Goal: Task Accomplishment & Management: Complete application form

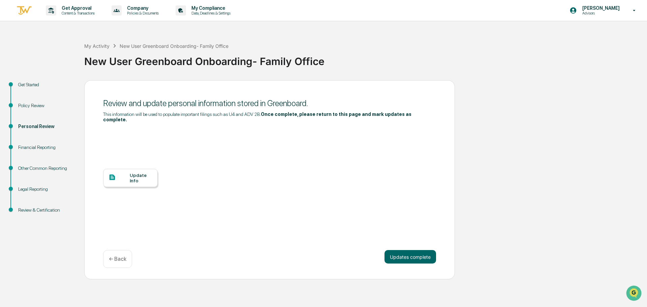
click at [113, 256] on p "← Back" at bounding box center [118, 259] width 18 height 6
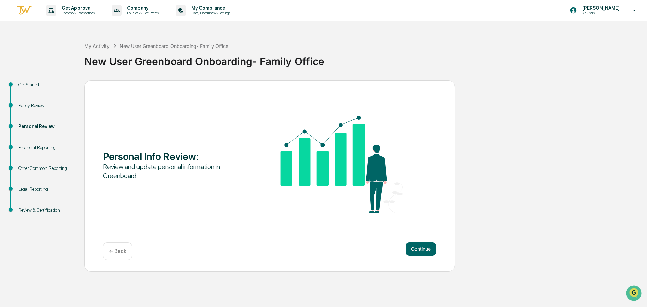
click at [113, 254] on p "← Back" at bounding box center [118, 251] width 18 height 6
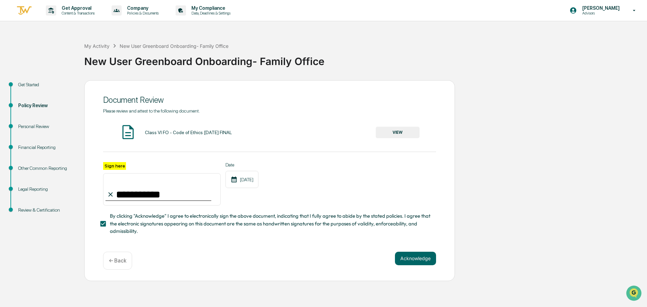
click at [113, 254] on div "← Back" at bounding box center [117, 261] width 29 height 18
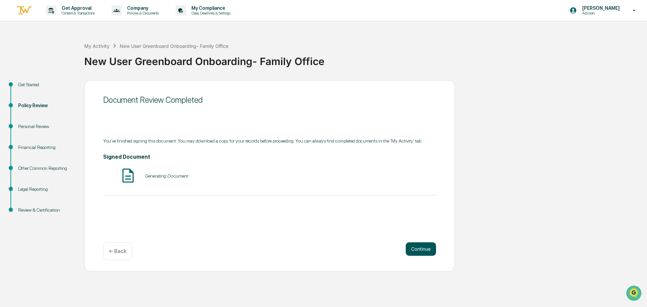
click at [415, 250] on button "Continue" at bounding box center [421, 248] width 30 height 13
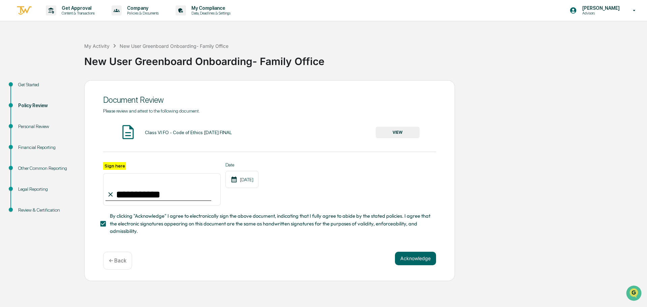
click at [415, 250] on div "**********" at bounding box center [269, 180] width 371 height 201
click at [421, 256] on button "Acknowledge" at bounding box center [415, 258] width 41 height 13
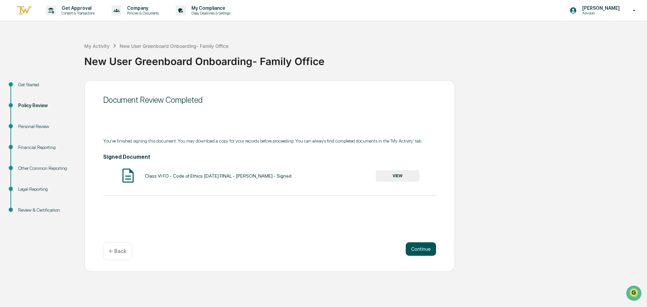
click at [421, 256] on div "Continue ← Back" at bounding box center [269, 251] width 333 height 18
click at [421, 250] on button "Continue" at bounding box center [421, 248] width 30 height 13
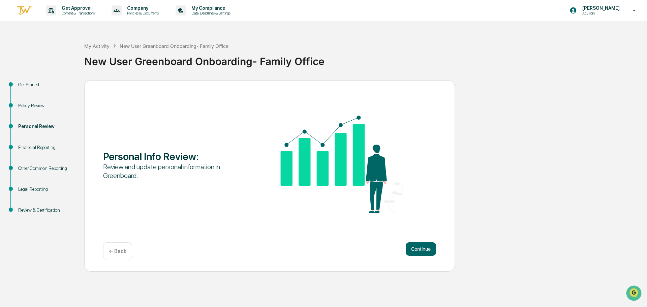
click at [421, 250] on button "Continue" at bounding box center [421, 248] width 30 height 13
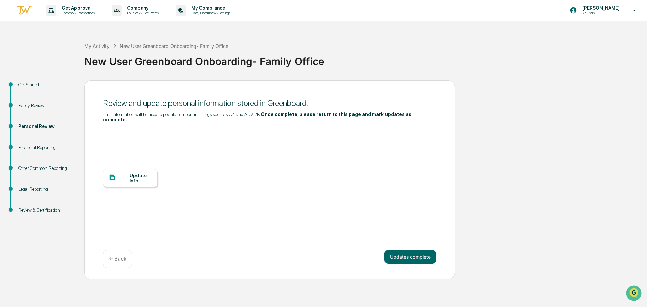
click at [137, 173] on div "Update Info" at bounding box center [141, 178] width 23 height 11
click at [332, 42] on div "My Activity New User Greenboard Onboarding- Family Office New User Greenboard O…" at bounding box center [364, 56] width 560 height 48
click at [41, 125] on div "Personal Review" at bounding box center [45, 126] width 55 height 7
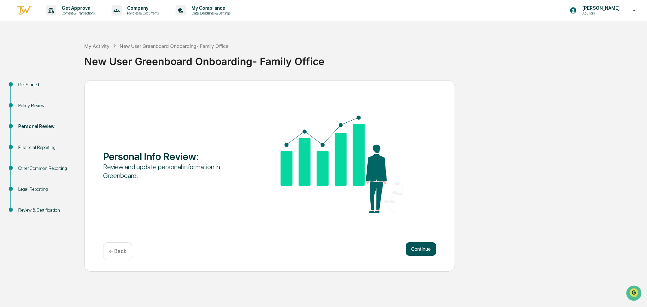
click at [426, 255] on button "Continue" at bounding box center [421, 248] width 30 height 13
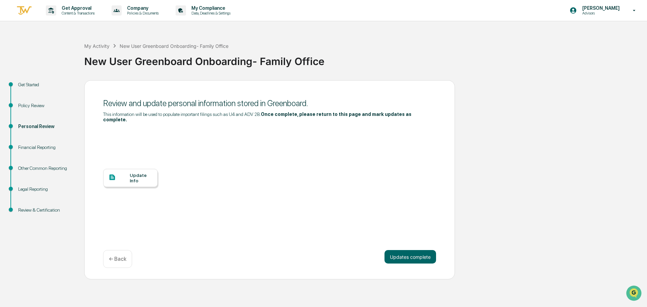
click at [110, 175] on icon at bounding box center [113, 178] width 6 height 6
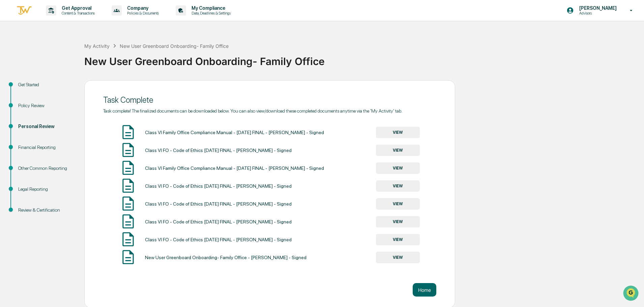
scroll to position [1, 0]
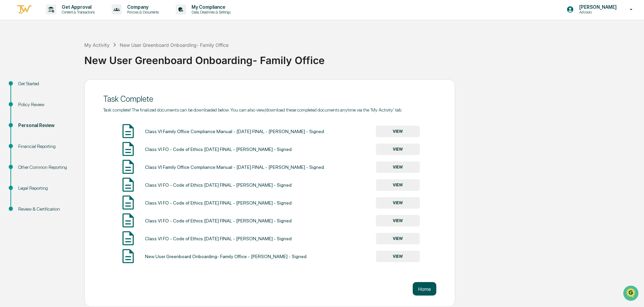
click at [434, 294] on button "Home" at bounding box center [425, 288] width 24 height 13
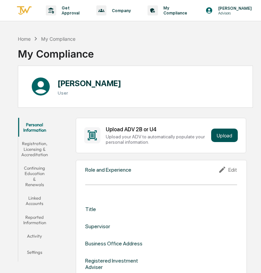
click at [216, 140] on button "Upload" at bounding box center [224, 135] width 27 height 13
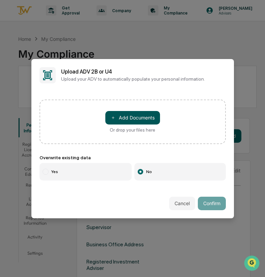
click at [142, 114] on button "＋ Add Documents" at bounding box center [132, 117] width 55 height 13
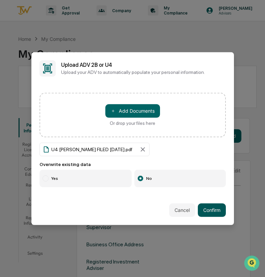
click at [214, 212] on button "Confirm" at bounding box center [212, 209] width 28 height 13
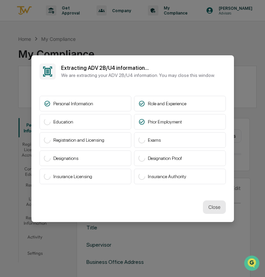
click at [211, 205] on button "Close" at bounding box center [214, 206] width 23 height 13
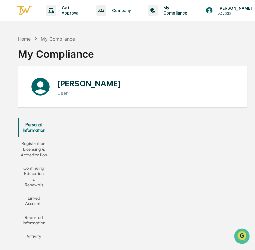
click at [211, 93] on div "[PERSON_NAME] User" at bounding box center [133, 87] width 230 height 42
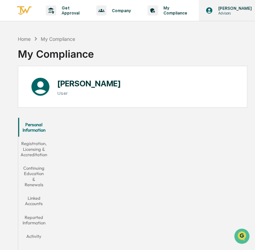
drag, startPoint x: 221, startPoint y: 28, endPoint x: 202, endPoint y: 0, distance: 33.9
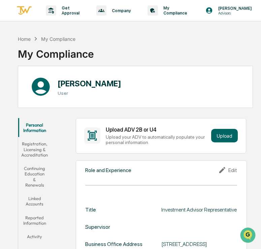
click at [26, 152] on button "Registration, Licensing & Accreditation" at bounding box center [34, 149] width 33 height 25
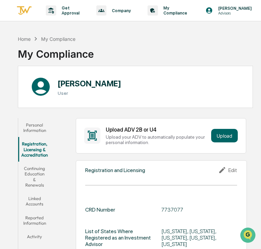
click at [35, 174] on button "Continuing Education & Renewals" at bounding box center [34, 176] width 33 height 30
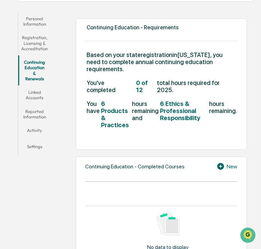
scroll to position [112, 0]
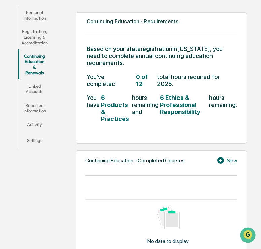
click at [30, 88] on button "Linked Accounts" at bounding box center [34, 88] width 33 height 19
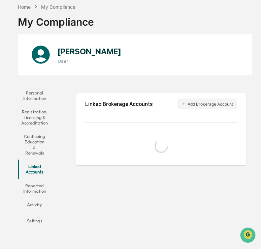
scroll to position [35, 0]
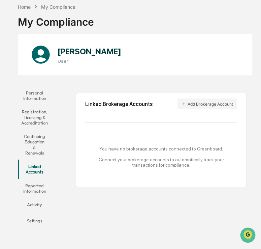
click at [33, 181] on button "Reported Information" at bounding box center [34, 188] width 33 height 19
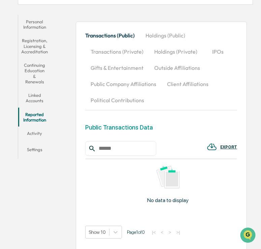
scroll to position [117, 0]
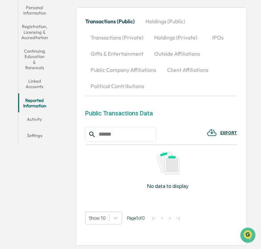
click at [31, 121] on button "Activity" at bounding box center [34, 120] width 33 height 16
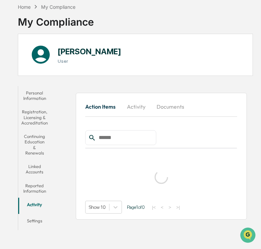
scroll to position [35, 0]
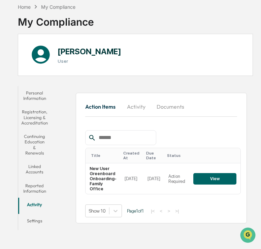
click at [26, 223] on button "Settings" at bounding box center [34, 222] width 33 height 16
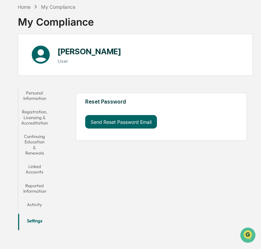
click at [32, 89] on button "Personal Information" at bounding box center [34, 95] width 33 height 19
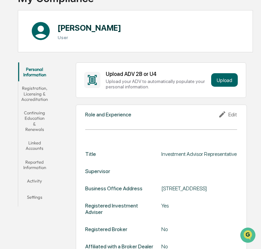
scroll to position [43, 0]
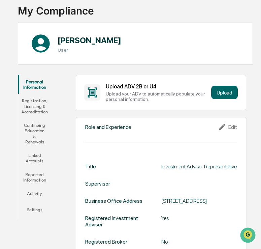
click at [37, 116] on button "Registration, Licensing & Accreditation" at bounding box center [34, 106] width 33 height 25
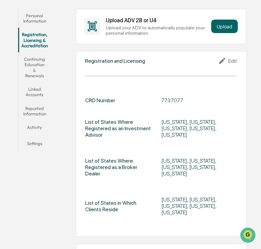
scroll to position [112, 0]
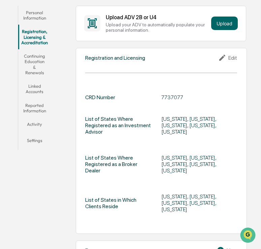
click at [227, 57] on div "Edit" at bounding box center [227, 58] width 19 height 8
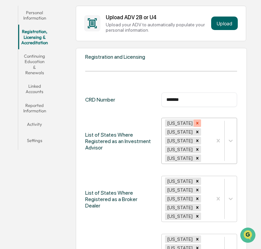
click at [194, 120] on div "Remove Virginia" at bounding box center [197, 122] width 7 height 7
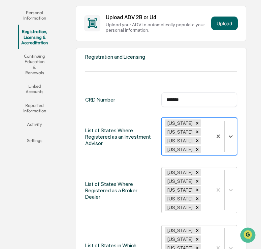
click at [185, 120] on div "Washington West Virginia Wisconsin Wyoming" at bounding box center [187, 136] width 51 height 37
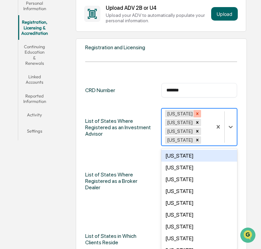
click at [198, 111] on div "Remove Washington" at bounding box center [197, 113] width 7 height 7
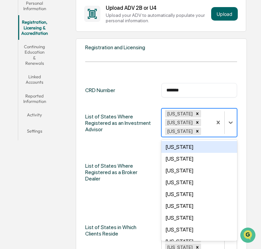
click at [198, 111] on div "Remove West Virginia" at bounding box center [197, 113] width 7 height 7
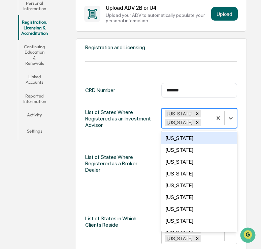
click at [198, 111] on div "Wisconsin Wyoming" at bounding box center [187, 118] width 51 height 19
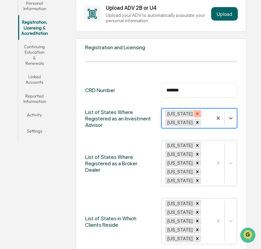
click at [194, 111] on div "Remove Wisconsin" at bounding box center [197, 113] width 7 height 7
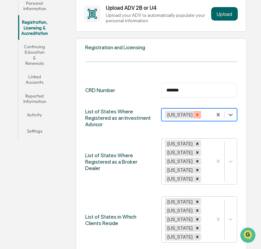
click at [195, 114] on icon "Remove Wyoming" at bounding box center [197, 114] width 5 height 5
click at [234, 114] on div at bounding box center [231, 115] width 12 height 12
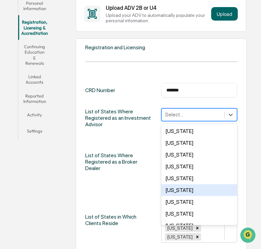
click at [188, 188] on div "Colorado" at bounding box center [199, 190] width 76 height 12
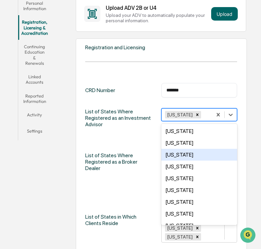
click at [135, 134] on div "CRD Number ******* ​ List of States Where Registered as an Investment Advisor o…" at bounding box center [161, 163] width 152 height 160
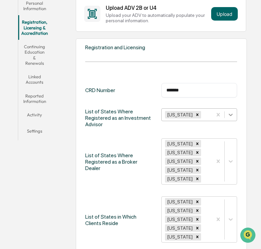
click at [234, 116] on icon at bounding box center [231, 114] width 7 height 7
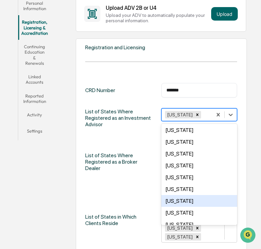
scroll to position [480, 0]
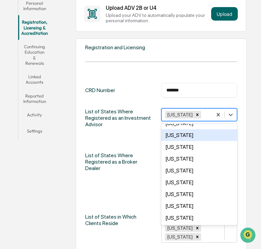
click at [190, 137] on div "Texas" at bounding box center [199, 135] width 76 height 12
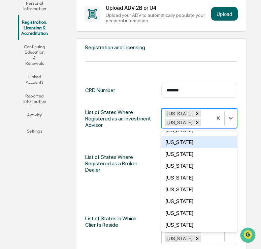
scroll to position [468, 0]
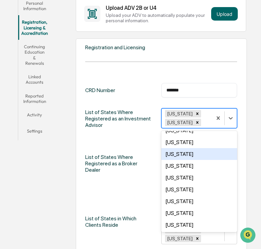
click at [102, 143] on div "List of States Where Registered as a Broker Dealer" at bounding box center [119, 163] width 68 height 47
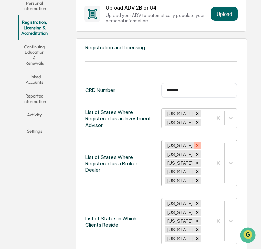
click at [195, 146] on icon "Remove Virginia" at bounding box center [197, 145] width 5 height 5
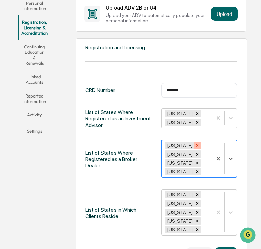
click at [196, 142] on div "Remove Washington" at bounding box center [197, 145] width 7 height 7
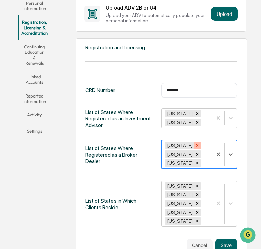
click at [198, 145] on icon "Remove West Virginia" at bounding box center [198, 145] width 2 height 2
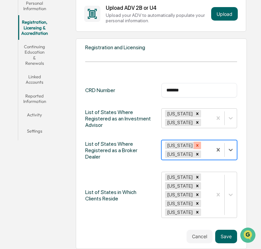
click at [195, 145] on icon "Remove Wisconsin" at bounding box center [197, 145] width 5 height 5
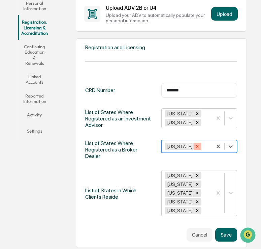
click at [194, 147] on div "Remove Wyoming" at bounding box center [197, 146] width 7 height 7
click at [194, 172] on div "Remove Virginia" at bounding box center [197, 175] width 7 height 7
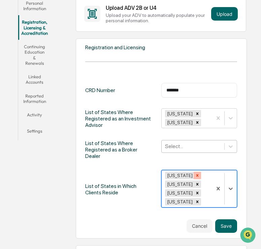
click at [198, 172] on div "Remove Washington" at bounding box center [197, 175] width 7 height 7
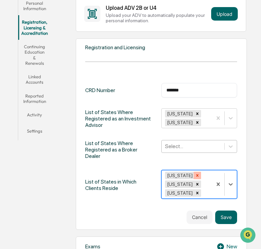
click at [198, 174] on icon "Remove West Virginia" at bounding box center [198, 175] width 2 height 2
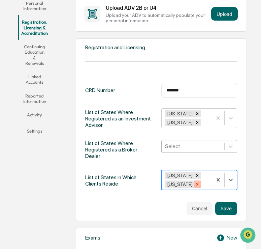
click at [195, 182] on icon "Remove Wyoming" at bounding box center [197, 184] width 5 height 5
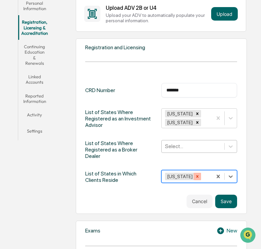
click at [195, 174] on icon "Remove Wisconsin" at bounding box center [197, 176] width 5 height 5
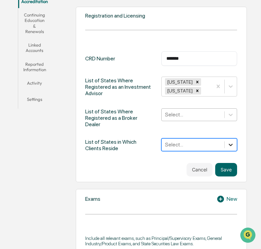
click at [231, 151] on div "option Wisconsin, deselected. Select..." at bounding box center [199, 144] width 76 height 13
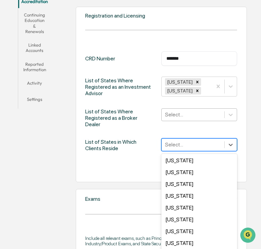
scroll to position [492, 0]
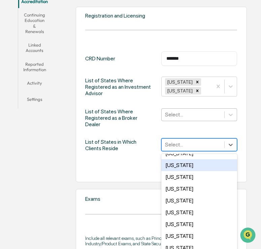
click at [115, 163] on div "Cancel Save" at bounding box center [161, 169] width 152 height 13
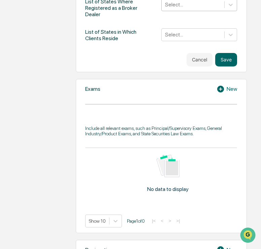
scroll to position [266, 0]
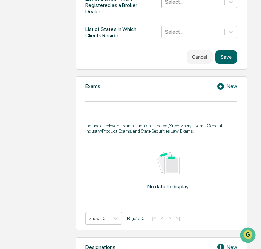
click at [230, 88] on div "Exams New Include all relevant exams, such as Principal/Supervisory Exams, Gene…" at bounding box center [161, 153] width 171 height 154
click at [231, 82] on div "New" at bounding box center [227, 86] width 21 height 8
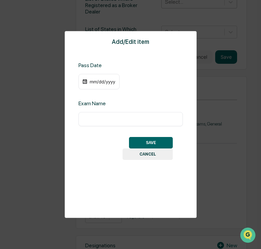
click at [97, 121] on input "text" at bounding box center [131, 119] width 94 height 7
type input "**********"
click at [106, 85] on div "mm/dd/yyyy" at bounding box center [99, 82] width 41 height 16
click at [154, 156] on button "CANCEL" at bounding box center [148, 153] width 50 height 11
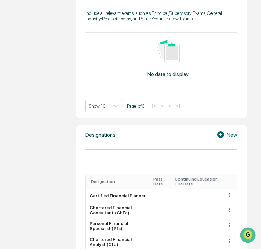
scroll to position [491, 0]
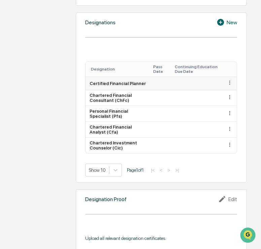
click at [231, 80] on icon at bounding box center [230, 83] width 6 height 6
click at [229, 98] on div "Delete" at bounding box center [222, 103] width 22 height 11
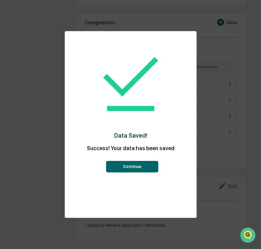
click at [153, 165] on button "Continue" at bounding box center [132, 166] width 52 height 11
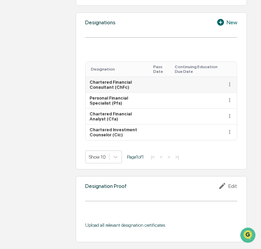
click at [233, 81] on icon at bounding box center [230, 84] width 6 height 6
click at [220, 100] on div "Delete" at bounding box center [222, 104] width 22 height 11
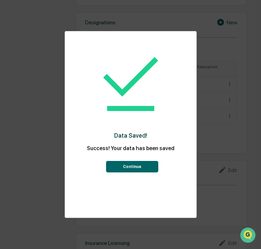
click at [136, 160] on div "Continue" at bounding box center [131, 164] width 105 height 17
drag, startPoint x: 138, startPoint y: 157, endPoint x: 132, endPoint y: 162, distance: 7.7
click at [137, 157] on div "Continue" at bounding box center [131, 164] width 105 height 17
click at [130, 168] on button "Continue" at bounding box center [132, 166] width 52 height 11
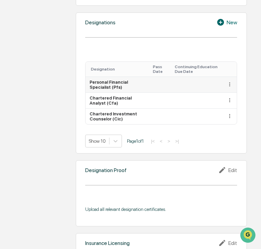
click at [228, 81] on icon at bounding box center [230, 84] width 6 height 6
click at [214, 99] on div "Delete" at bounding box center [222, 104] width 22 height 11
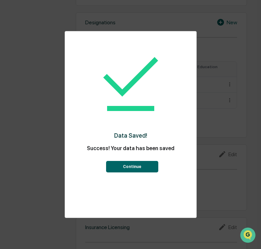
click at [134, 165] on button "Continue" at bounding box center [132, 166] width 52 height 11
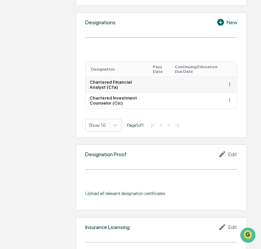
click at [232, 81] on icon at bounding box center [230, 84] width 6 height 6
click at [223, 101] on div "Delete" at bounding box center [222, 104] width 22 height 11
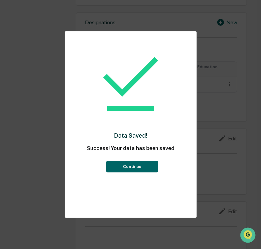
click at [124, 171] on button "Continue" at bounding box center [132, 166] width 52 height 11
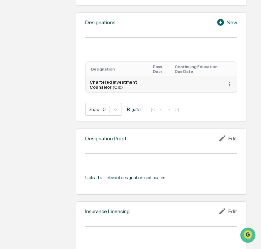
click at [228, 81] on icon at bounding box center [230, 84] width 6 height 6
click at [224, 99] on div "Delete" at bounding box center [222, 104] width 22 height 11
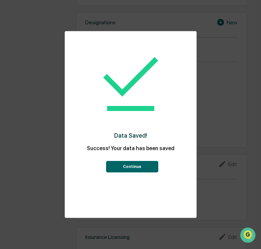
click at [131, 167] on button "Continue" at bounding box center [132, 166] width 52 height 11
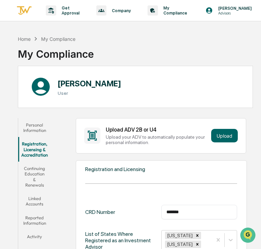
scroll to position [112, 0]
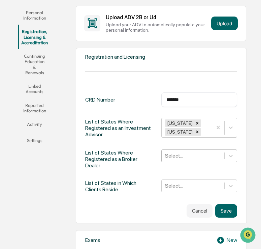
click at [37, 60] on button "Continuing Education & Renewals" at bounding box center [34, 64] width 33 height 30
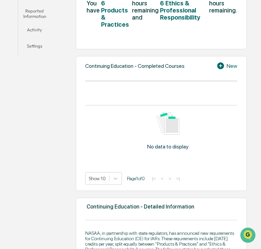
scroll to position [111, 0]
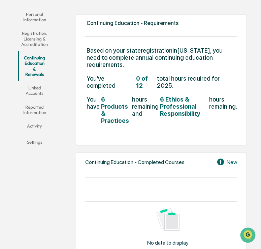
click at [28, 82] on button "Linked Accounts" at bounding box center [34, 90] width 33 height 19
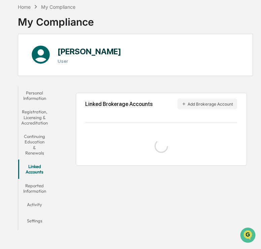
scroll to position [35, 0]
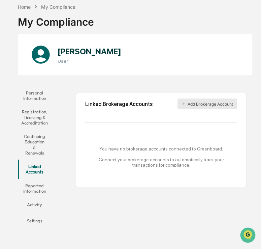
click at [210, 104] on button "Add Brokerage Account" at bounding box center [208, 103] width 60 height 11
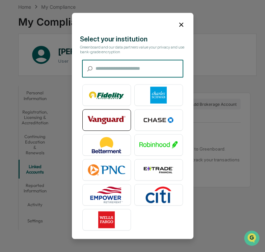
click at [120, 115] on img at bounding box center [106, 120] width 38 height 17
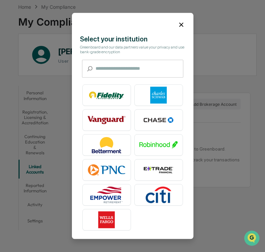
click at [150, 73] on input "text" at bounding box center [139, 69] width 88 height 18
click at [94, 125] on img at bounding box center [106, 120] width 38 height 17
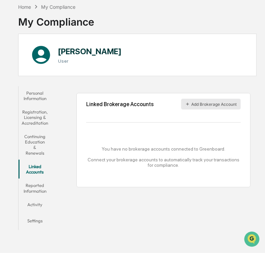
click at [207, 106] on button "Add Brokerage Account" at bounding box center [211, 104] width 60 height 11
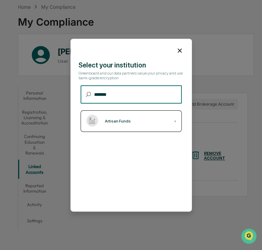
type input "*******"
click at [149, 122] on div "Artisan Funds ›" at bounding box center [131, 121] width 101 height 22
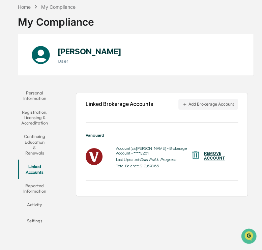
scroll to position [35, 0]
click at [36, 141] on button "Continuing Education & Renewals" at bounding box center [34, 144] width 33 height 30
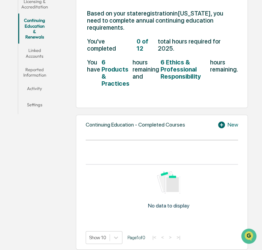
click at [35, 56] on button "Linked Accounts" at bounding box center [34, 52] width 33 height 19
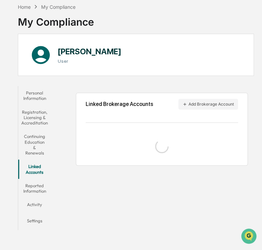
scroll to position [35, 0]
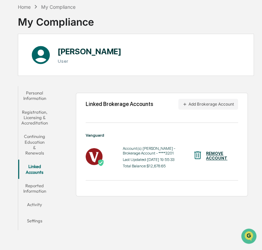
click at [30, 186] on button "Reported Information" at bounding box center [34, 188] width 33 height 19
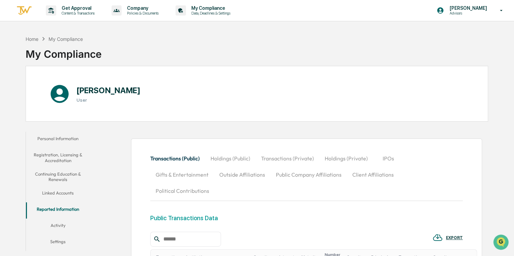
click at [47, 196] on button "Linked Accounts" at bounding box center [58, 194] width 64 height 16
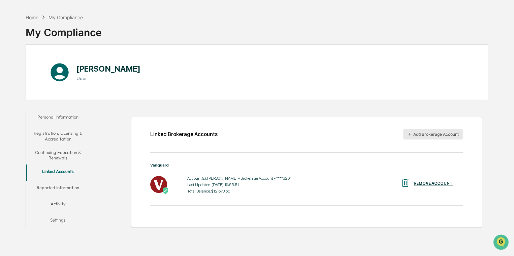
scroll to position [32, 0]
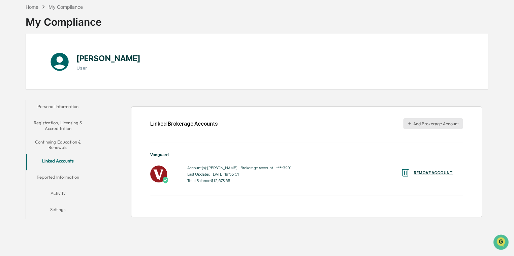
click at [261, 123] on button "Add Brokerage Account" at bounding box center [434, 123] width 60 height 11
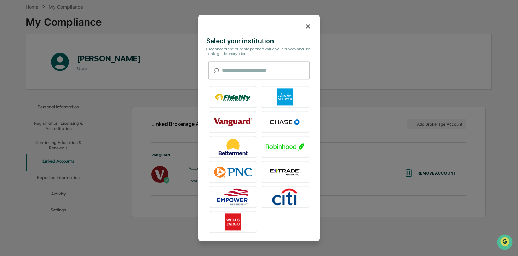
click at [261, 25] on icon at bounding box center [307, 26] width 7 height 7
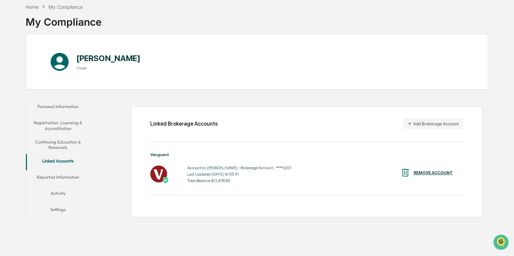
click at [47, 175] on button "Reported Information" at bounding box center [58, 178] width 64 height 16
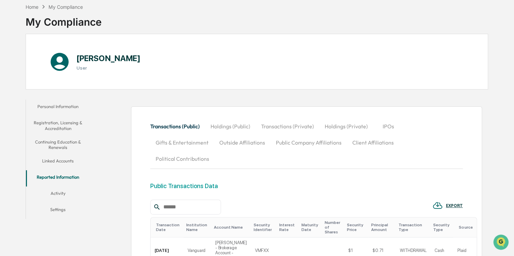
scroll to position [144, 0]
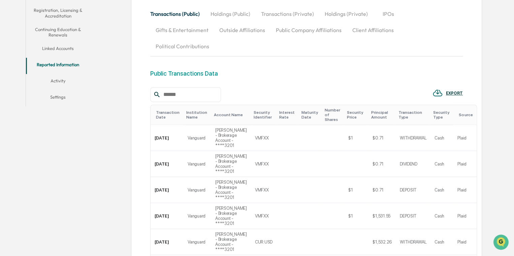
click at [227, 14] on button "Holdings (Public)" at bounding box center [230, 14] width 51 height 16
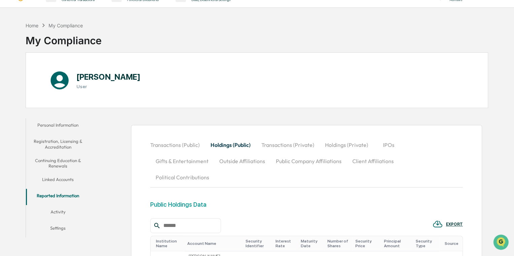
scroll to position [0, 0]
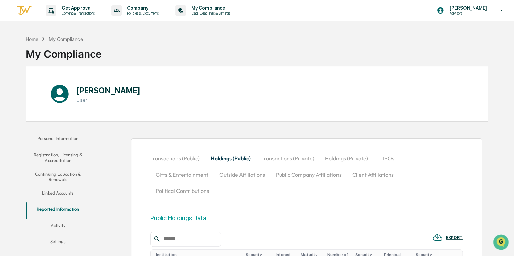
click at [261, 158] on button "Transactions (Private)" at bounding box center [288, 158] width 64 height 16
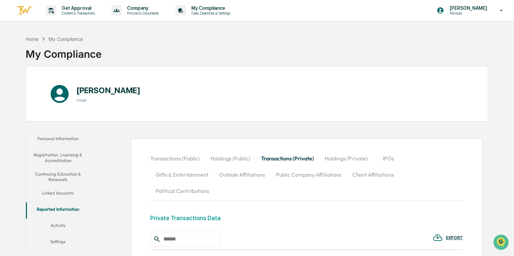
click at [261, 175] on button "Public Company Affiliations" at bounding box center [309, 174] width 77 height 16
click at [261, 174] on button "Client Affiliations" at bounding box center [373, 174] width 52 height 16
drag, startPoint x: 408, startPoint y: 173, endPoint x: 389, endPoint y: 174, distance: 19.3
click at [215, 182] on button "Political Contributions" at bounding box center [182, 190] width 64 height 16
click at [161, 174] on button "Gifts & Entertainment" at bounding box center [182, 174] width 64 height 16
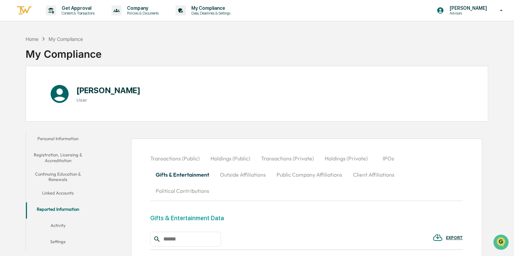
click at [261, 157] on button "Holdings (Private)" at bounding box center [347, 158] width 54 height 16
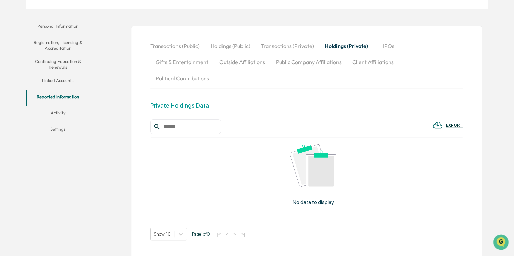
click at [51, 107] on button "Activity" at bounding box center [58, 114] width 64 height 16
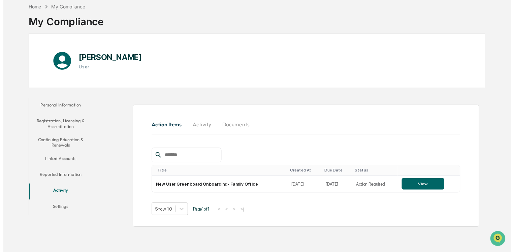
scroll to position [32, 0]
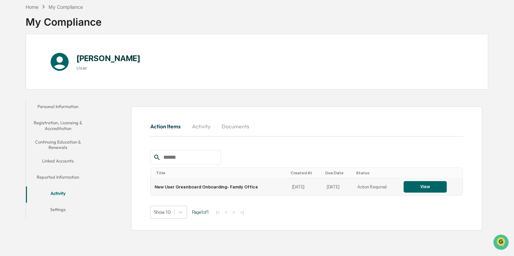
click at [261, 188] on button "View" at bounding box center [425, 186] width 43 height 11
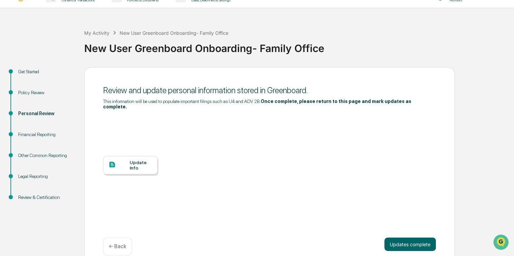
scroll to position [19, 0]
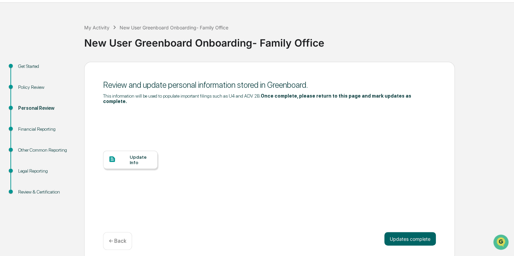
click at [111, 157] on icon at bounding box center [112, 158] width 7 height 7
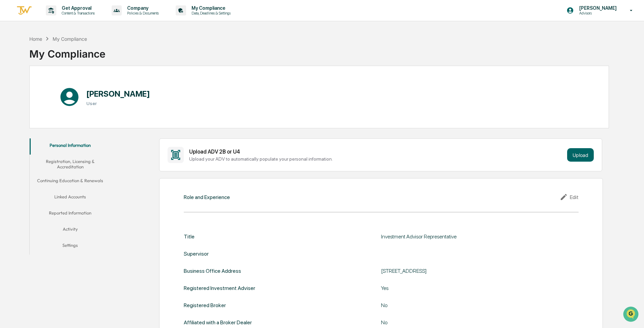
click at [60, 202] on button "Linked Accounts" at bounding box center [70, 198] width 81 height 16
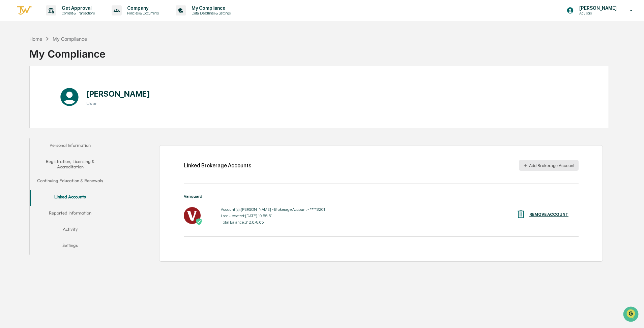
click at [261, 167] on button "Add Brokerage Account" at bounding box center [549, 165] width 60 height 11
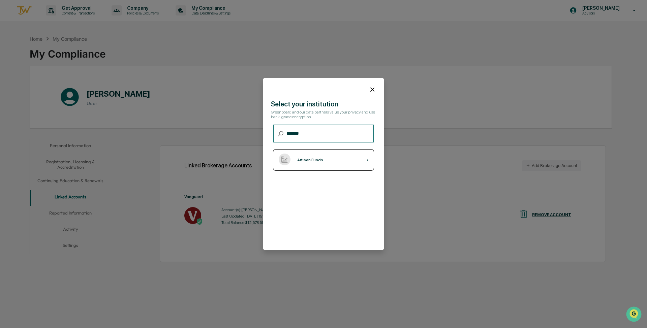
type input "*******"
click at [261, 165] on div "Artisan Funds ›" at bounding box center [323, 160] width 101 height 22
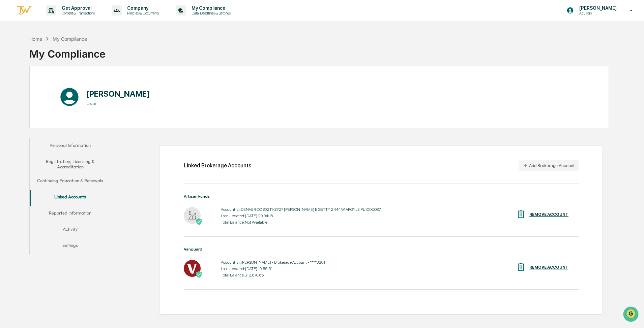
click at [78, 210] on button "Reported Information" at bounding box center [70, 214] width 81 height 16
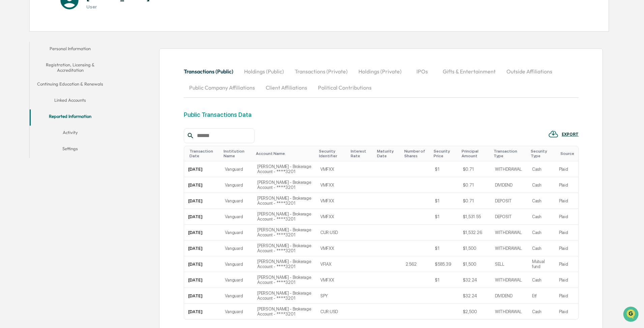
scroll to position [112, 0]
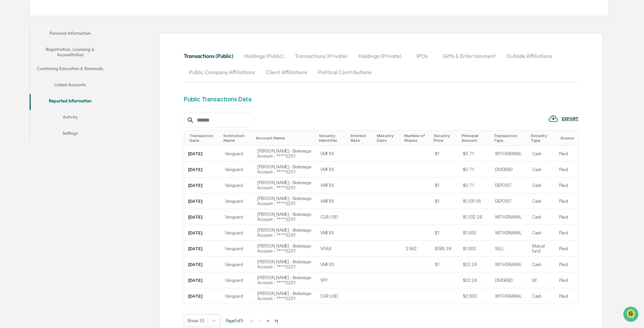
click at [70, 113] on button "Activity" at bounding box center [70, 118] width 81 height 16
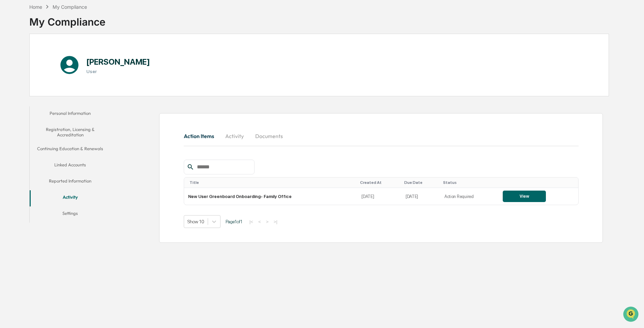
click at [65, 212] on button "Settings" at bounding box center [70, 215] width 81 height 16
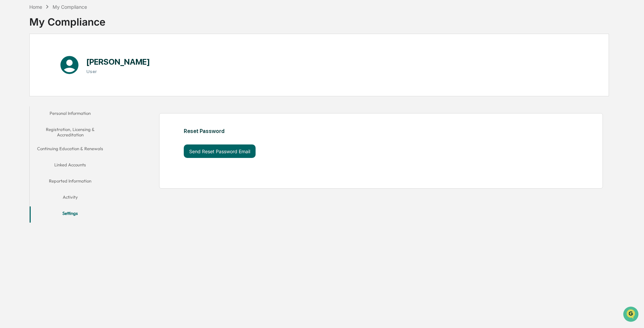
click at [70, 125] on button "Registration, Licensing & Accreditation" at bounding box center [70, 132] width 81 height 19
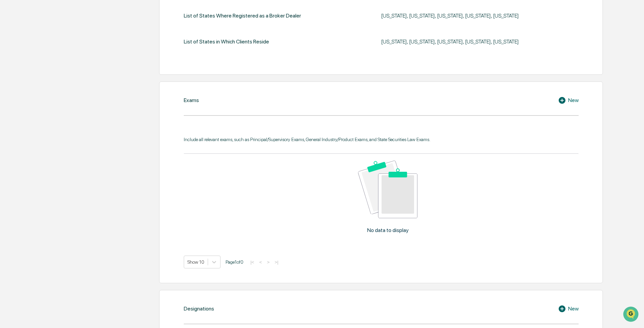
scroll to position [274, 0]
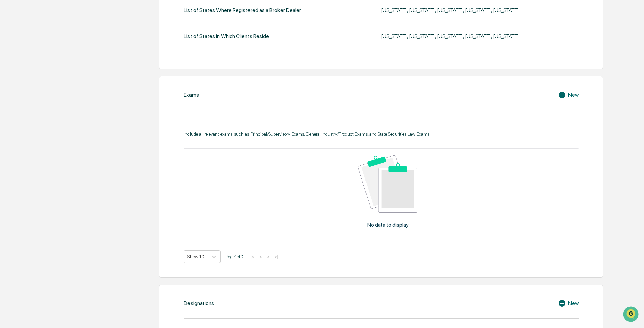
click at [261, 93] on div "New" at bounding box center [568, 95] width 21 height 8
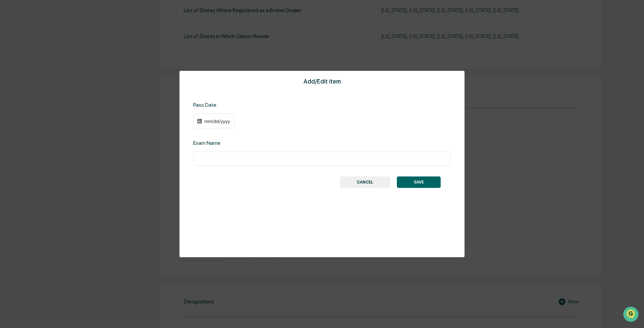
click at [216, 116] on div "mm/dd/yyyy" at bounding box center [213, 122] width 41 height 16
click at [213, 160] on input "text" at bounding box center [321, 158] width 247 height 7
type input "*********"
click at [202, 122] on div "mm/dd/yyyy" at bounding box center [213, 122] width 41 height 16
click at [204, 122] on div "mm/dd/yyyy" at bounding box center [217, 121] width 27 height 5
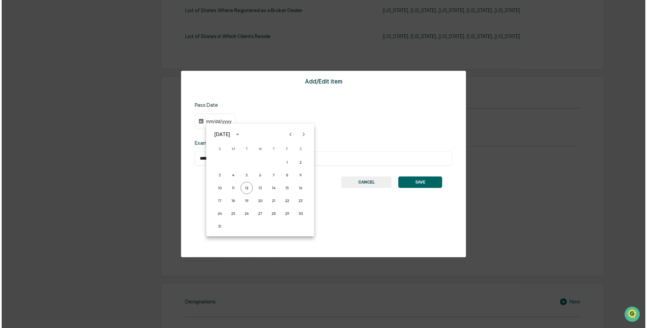
scroll to position [274, 0]
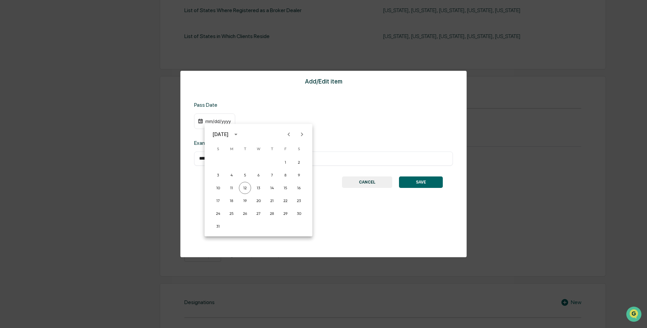
click at [229, 137] on div "August 2025" at bounding box center [221, 134] width 16 height 7
click at [216, 192] on button "2023" at bounding box center [223, 189] width 24 height 12
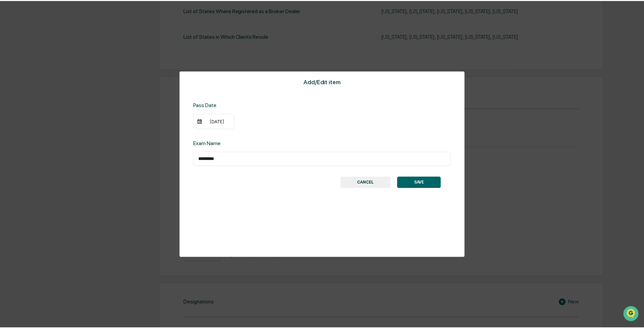
scroll to position [274, 0]
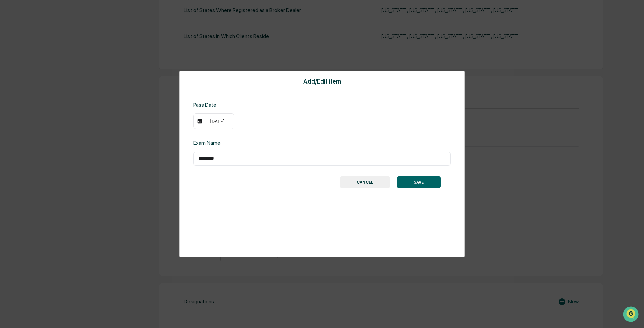
click at [214, 121] on div "08/12/2023" at bounding box center [217, 121] width 27 height 5
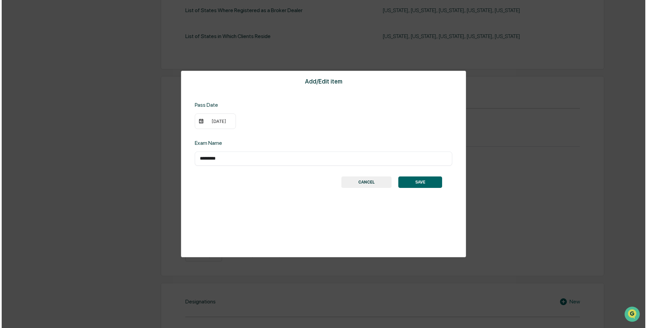
scroll to position [274, 0]
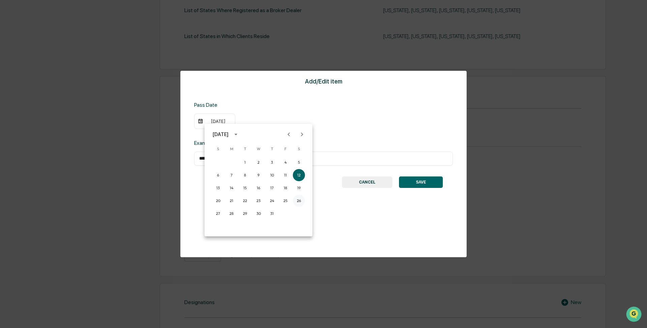
click at [261, 201] on button "26" at bounding box center [299, 201] width 12 height 12
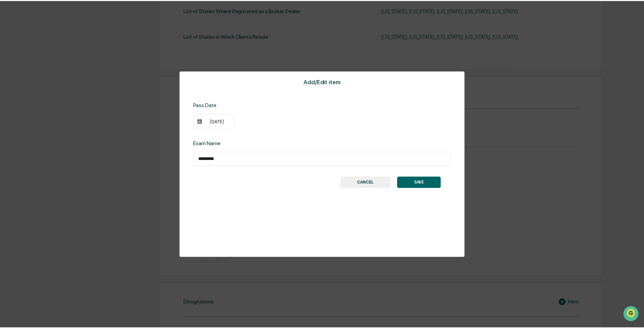
scroll to position [274, 0]
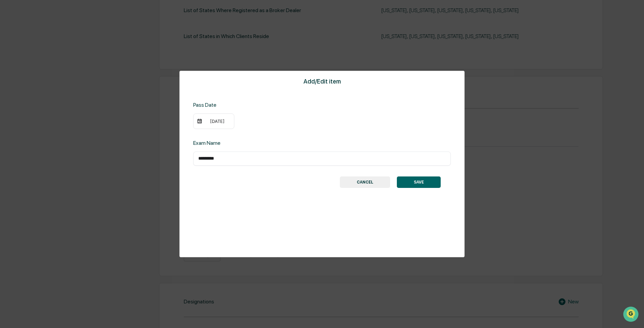
click at [261, 180] on button "SAVE" at bounding box center [419, 182] width 44 height 11
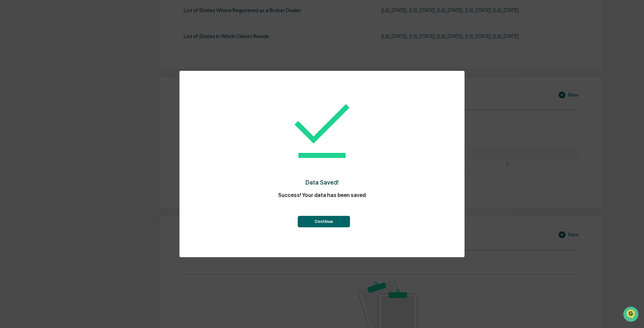
click at [261, 223] on button "Continue" at bounding box center [324, 221] width 52 height 11
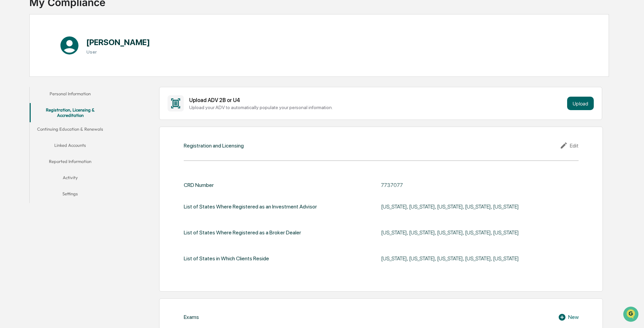
scroll to position [50, 0]
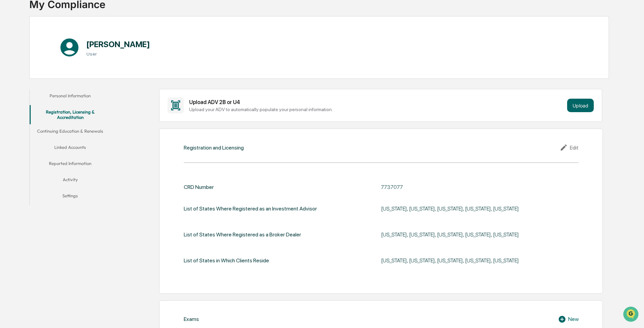
click at [72, 95] on button "Personal Information" at bounding box center [70, 97] width 81 height 16
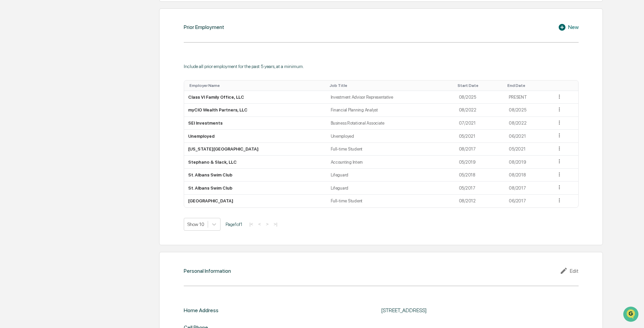
scroll to position [569, 0]
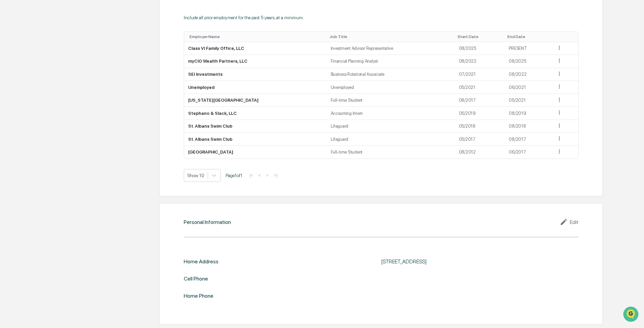
click at [261, 222] on div "Edit" at bounding box center [569, 222] width 19 height 8
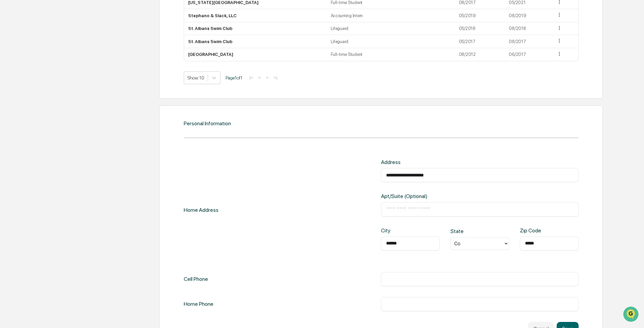
scroll to position [681, 0]
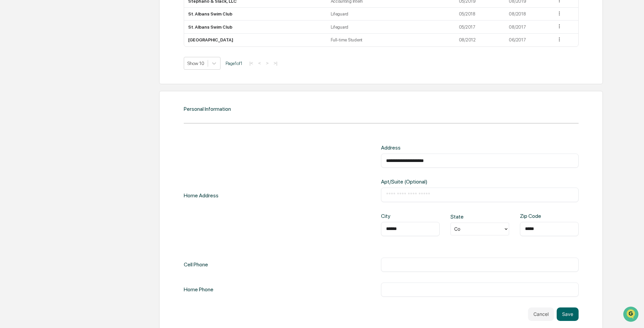
click at [261, 264] on input "text" at bounding box center [479, 265] width 187 height 7
type input "**********"
click at [261, 273] on button "Save" at bounding box center [568, 314] width 22 height 13
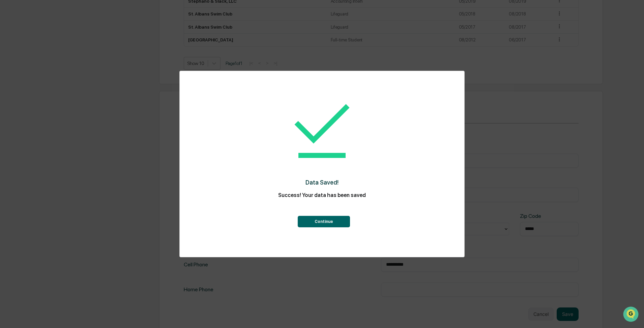
click at [261, 218] on button "Continue" at bounding box center [324, 221] width 52 height 11
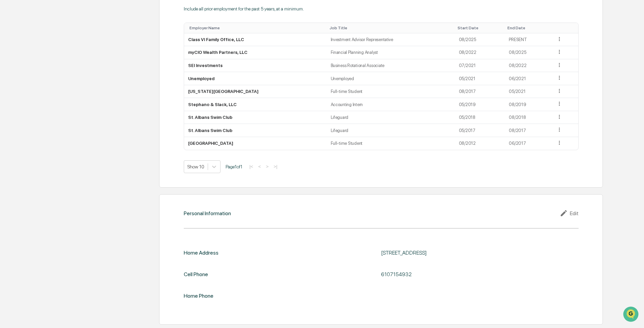
scroll to position [128, 0]
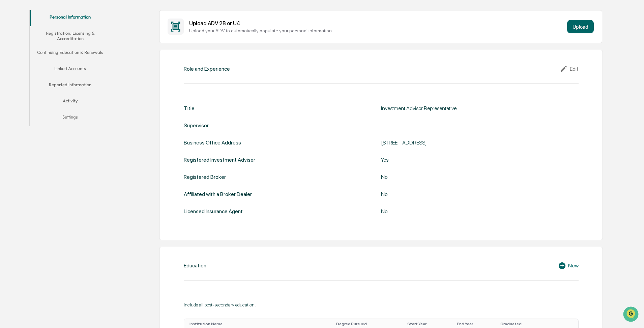
click at [73, 32] on button "Registration, Licensing & Accreditation" at bounding box center [70, 35] width 81 height 19
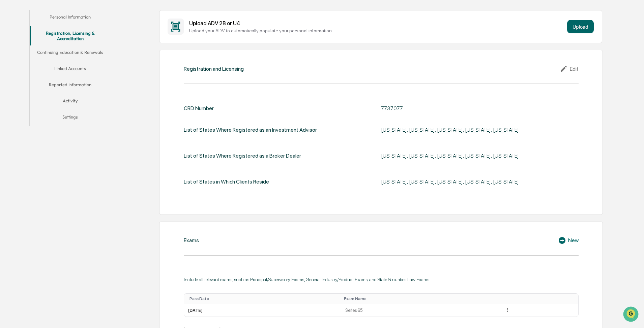
click at [261, 65] on div "Edit" at bounding box center [569, 69] width 19 height 8
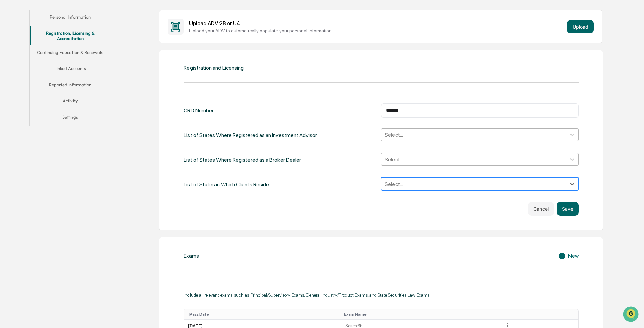
click at [261, 132] on div at bounding box center [474, 135] width 178 height 8
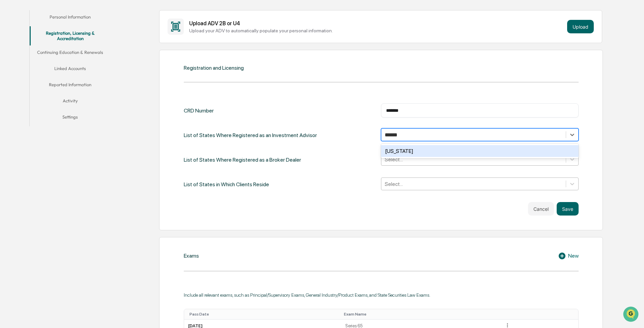
type input "*******"
click at [261, 154] on div "Colorado" at bounding box center [480, 151] width 198 height 12
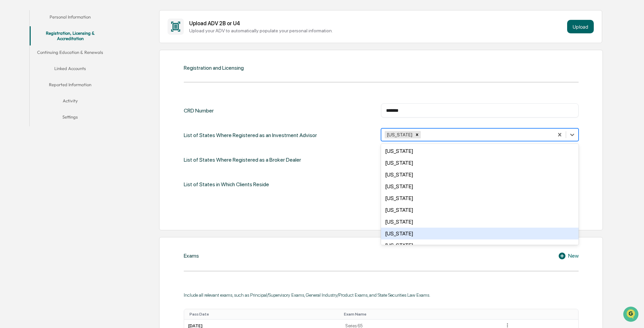
click at [261, 197] on div "CRD Number ******* ​ List of States Where Registered as an Investment Advisor o…" at bounding box center [381, 160] width 395 height 112
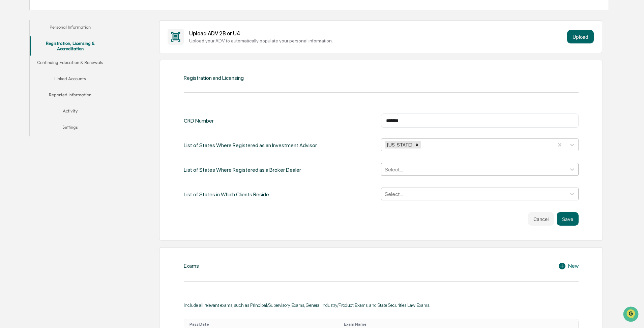
scroll to position [225, 0]
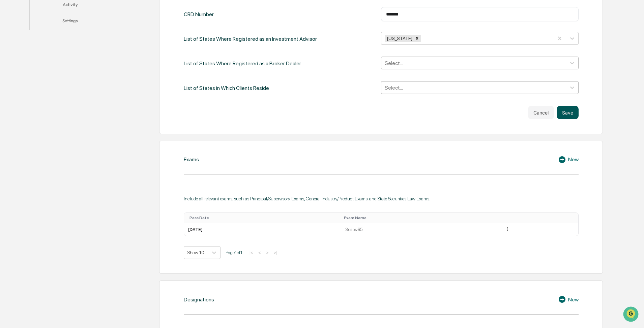
click at [261, 108] on button "Save" at bounding box center [568, 112] width 22 height 13
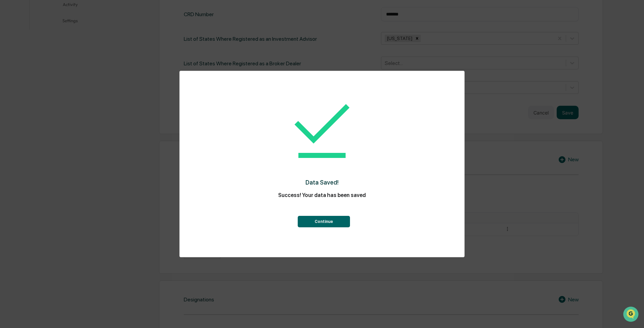
click at [261, 216] on button "Continue" at bounding box center [324, 221] width 52 height 11
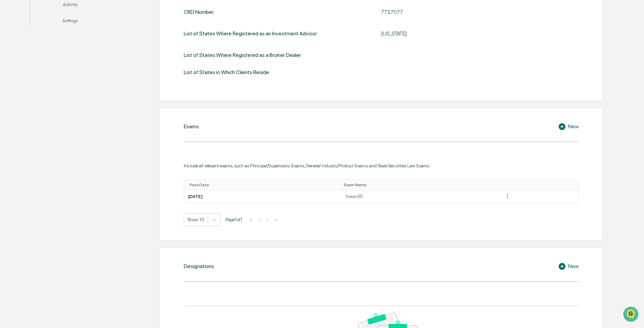
scroll to position [0, 0]
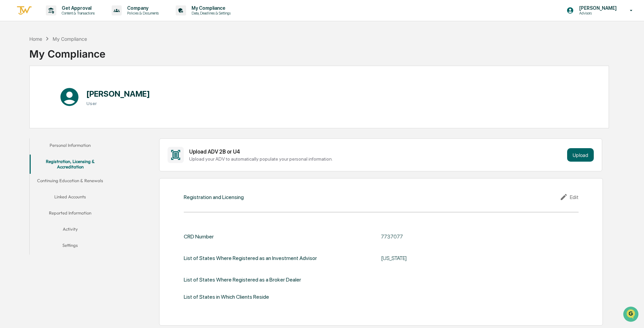
click at [65, 185] on button "Continuing Education & Renewals" at bounding box center [70, 182] width 81 height 16
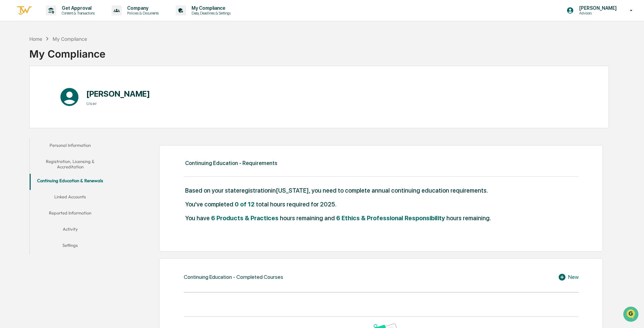
click at [66, 196] on button "Linked Accounts" at bounding box center [70, 198] width 81 height 16
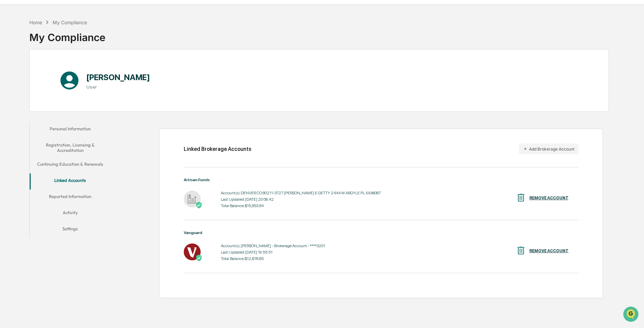
scroll to position [32, 0]
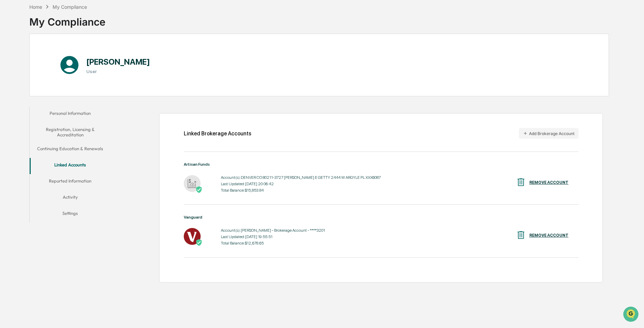
click at [78, 180] on button "Reported Information" at bounding box center [70, 182] width 81 height 16
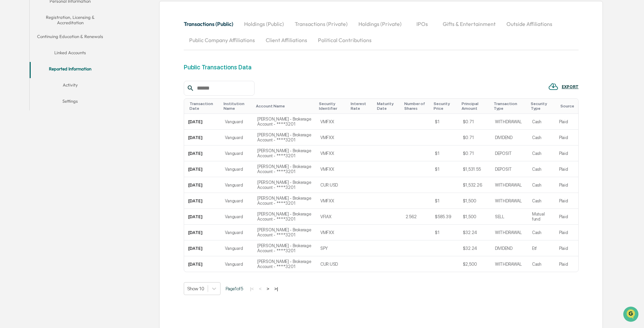
click at [72, 88] on button "Activity" at bounding box center [70, 86] width 81 height 16
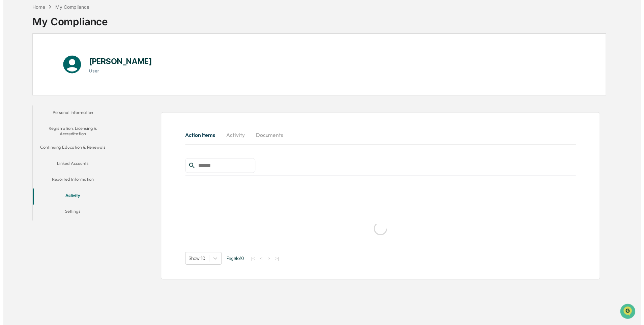
scroll to position [32, 0]
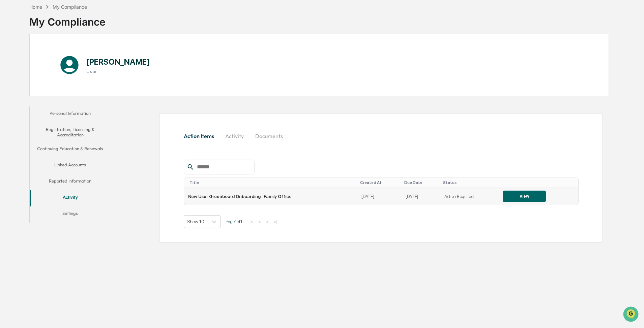
click at [261, 195] on button "View" at bounding box center [524, 196] width 43 height 11
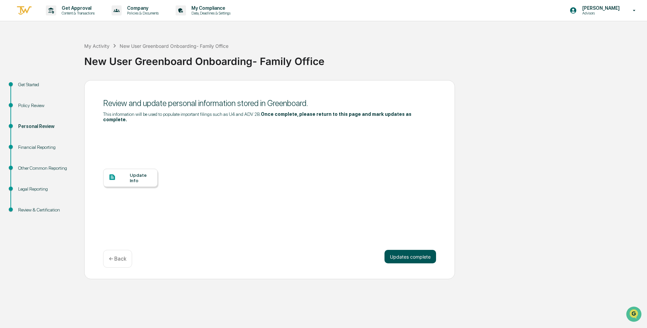
click at [261, 250] on button "Updates complete" at bounding box center [411, 256] width 52 height 13
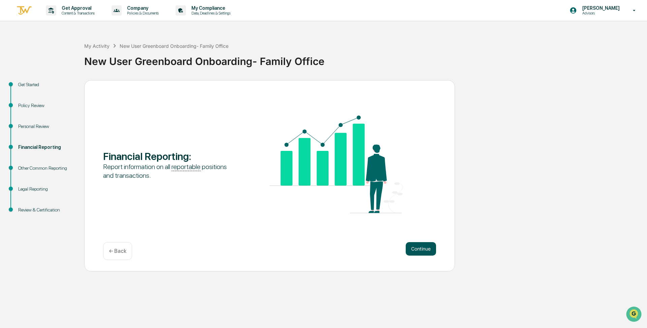
click at [261, 250] on button "Continue" at bounding box center [421, 248] width 30 height 13
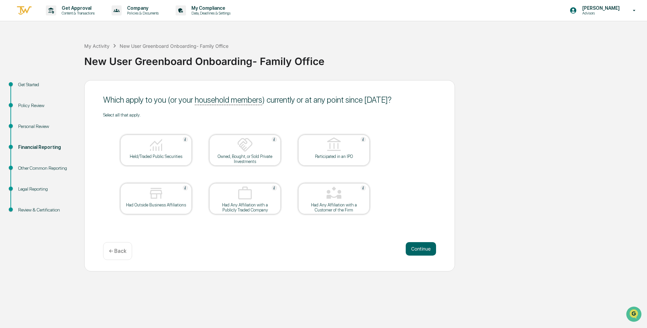
click at [152, 153] on div at bounding box center [155, 145] width 67 height 17
click at [261, 252] on button "Continue" at bounding box center [421, 248] width 30 height 13
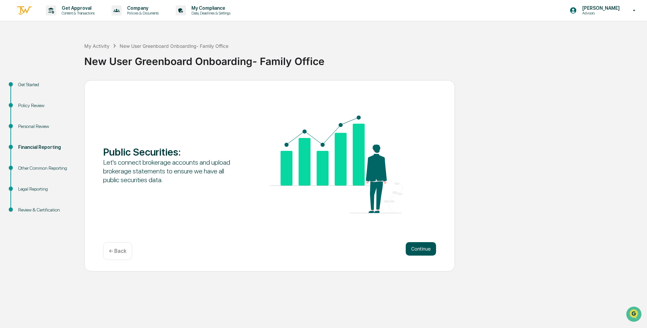
click at [261, 253] on button "Continue" at bounding box center [421, 248] width 30 height 13
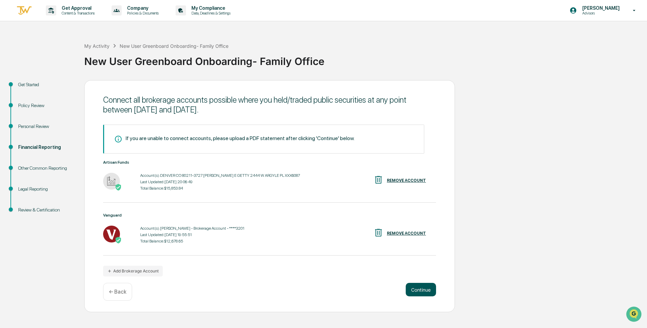
click at [261, 273] on button "Continue" at bounding box center [421, 289] width 30 height 13
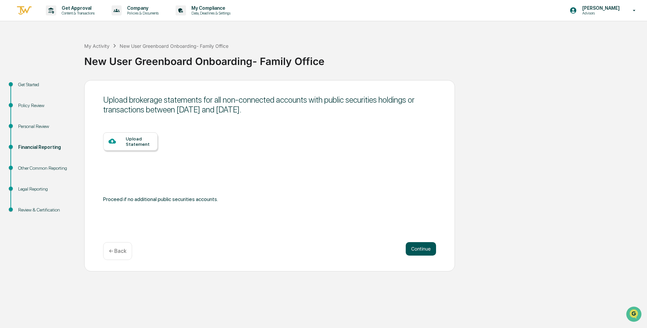
click at [261, 244] on button "Continue" at bounding box center [421, 248] width 30 height 13
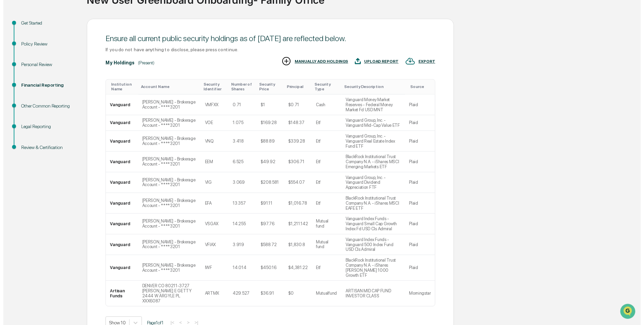
scroll to position [76, 0]
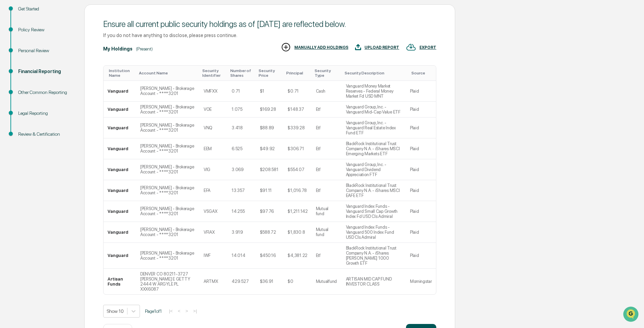
click at [261, 273] on button "Continue" at bounding box center [421, 330] width 30 height 13
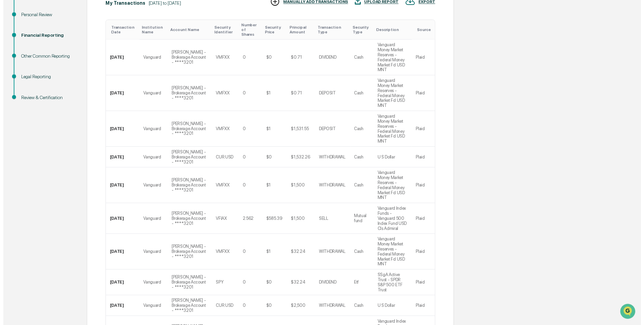
scroll to position [137, 0]
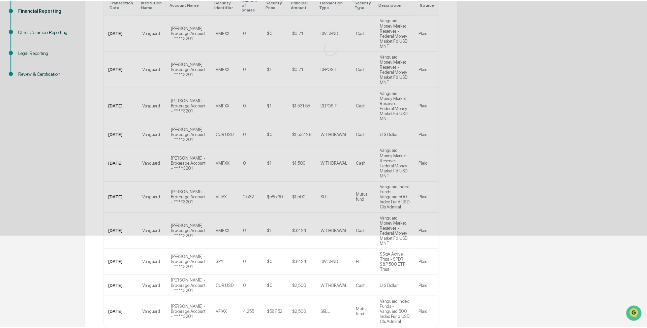
scroll to position [0, 0]
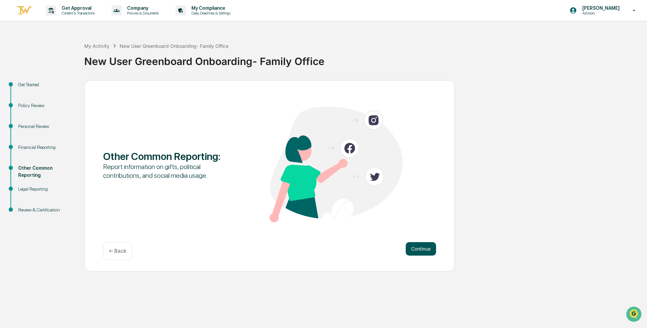
click at [261, 252] on button "Continue" at bounding box center [421, 248] width 30 height 13
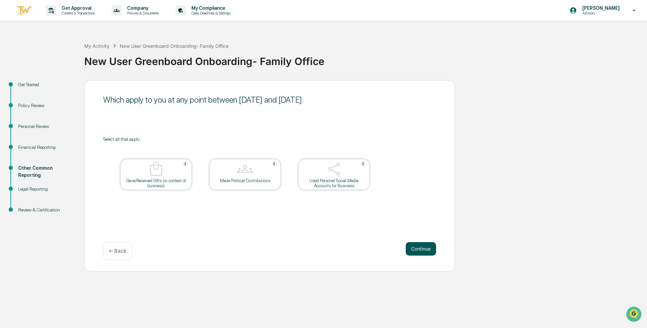
click at [261, 252] on button "Continue" at bounding box center [421, 248] width 30 height 13
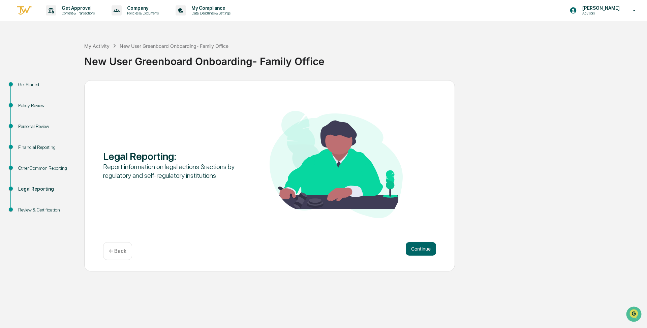
click at [261, 252] on button "Continue" at bounding box center [421, 248] width 30 height 13
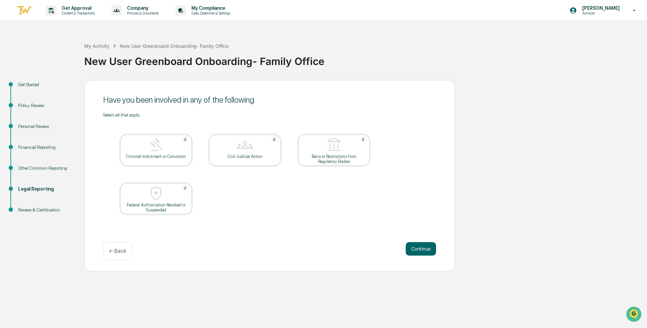
click at [261, 252] on button "Continue" at bounding box center [421, 248] width 30 height 13
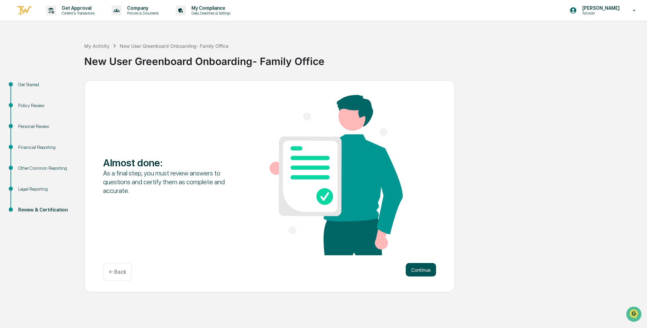
click at [261, 273] on button "Continue" at bounding box center [421, 269] width 30 height 13
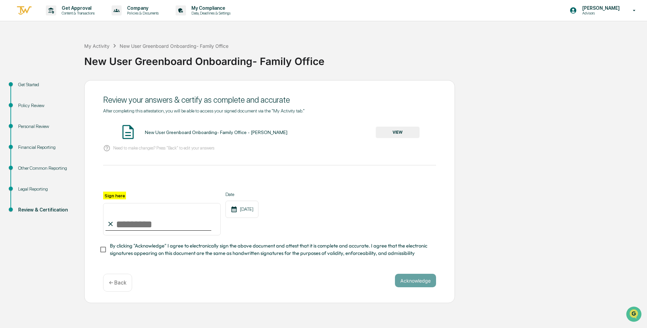
click at [125, 226] on input "Sign here" at bounding box center [162, 219] width 118 height 32
type input "**********"
click at [144, 254] on span "By clicking "Acknowledge" I agree to electronically sign the above document and…" at bounding box center [270, 249] width 321 height 15
click at [261, 273] on button "Acknowledge" at bounding box center [415, 280] width 41 height 13
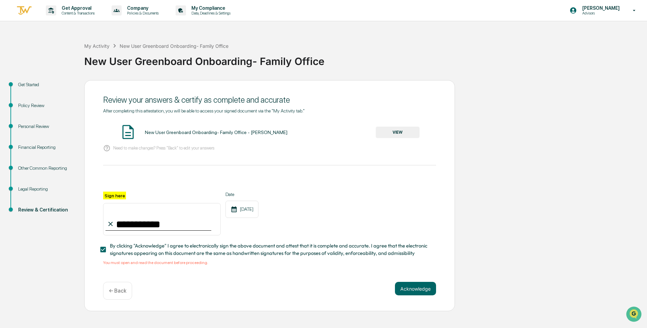
click at [261, 132] on button "VIEW" at bounding box center [398, 132] width 44 height 11
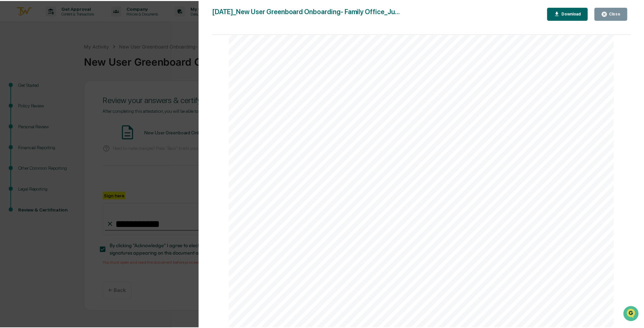
scroll to position [1655, 0]
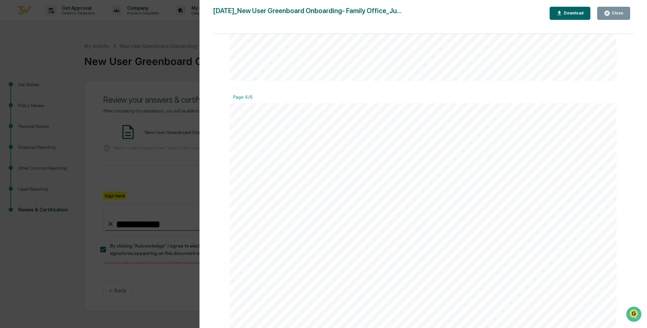
click at [146, 124] on div "Version History 08/12/2025, 08:07 PM Julia Getty 2025-08-12_New User Greenboard…" at bounding box center [323, 164] width 647 height 328
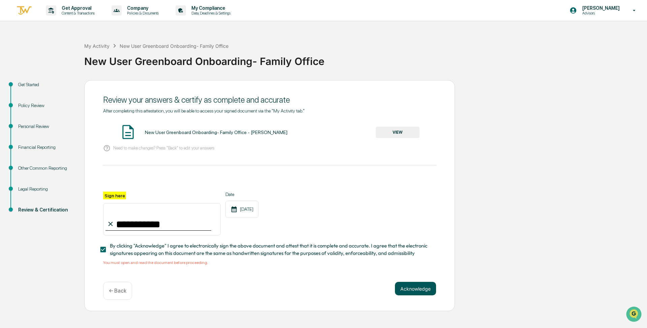
click at [261, 273] on button "Acknowledge" at bounding box center [415, 288] width 41 height 13
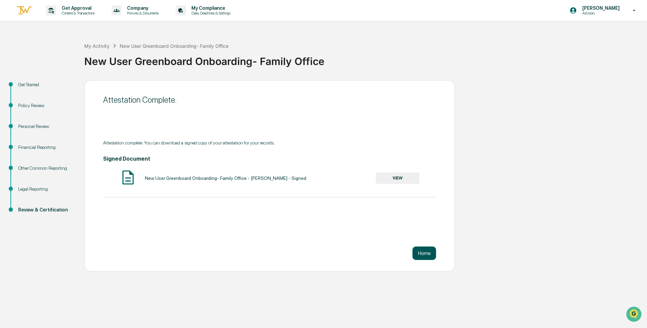
click at [261, 253] on button "Home" at bounding box center [425, 253] width 24 height 13
